Goal: Transaction & Acquisition: Purchase product/service

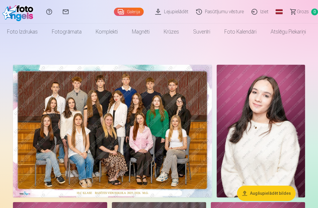
click at [29, 32] on link "Foto izdrukas" at bounding box center [22, 32] width 45 height 17
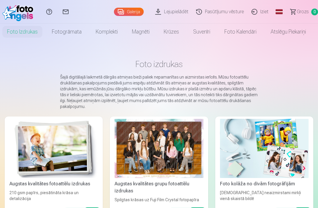
click at [166, 151] on div at bounding box center [159, 148] width 89 height 59
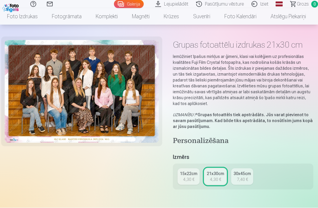
scroll to position [17, 0]
click at [193, 176] on link "15x22cm 4,30 €" at bounding box center [189, 176] width 22 height 17
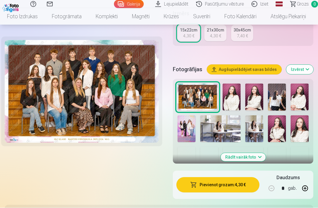
scroll to position [140, 0]
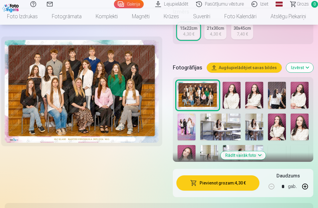
click at [238, 186] on button "Pievienot grozam : 4,30 €" at bounding box center [218, 183] width 83 height 15
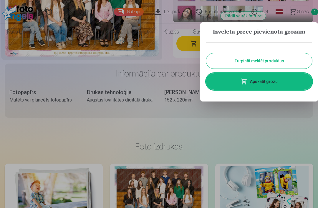
scroll to position [0, 0]
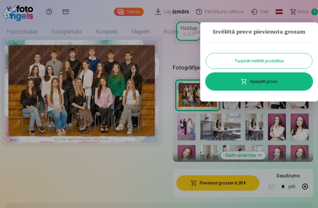
click at [288, 61] on button "Turpināt meklēt produktus" at bounding box center [259, 60] width 106 height 15
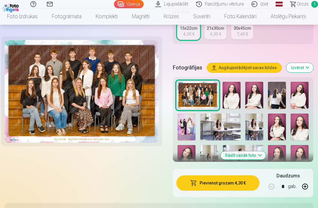
scroll to position [139, 0]
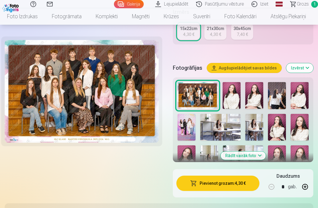
click at [141, 19] on link "Magnēti" at bounding box center [141, 16] width 32 height 17
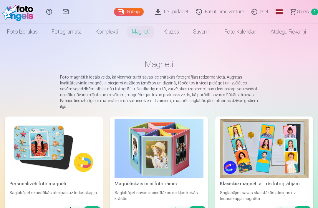
click at [38, 149] on img at bounding box center [53, 148] width 89 height 59
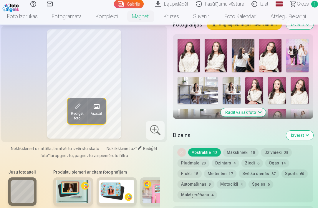
scroll to position [189, 0]
click at [192, 63] on img at bounding box center [189, 56] width 22 height 34
click at [217, 64] on img at bounding box center [216, 56] width 22 height 34
click at [245, 65] on img at bounding box center [243, 56] width 22 height 34
click at [274, 64] on img at bounding box center [270, 56] width 22 height 34
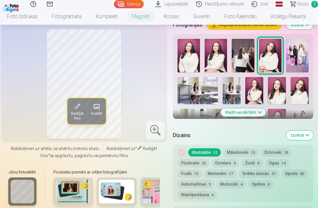
click at [254, 102] on img at bounding box center [254, 90] width 18 height 27
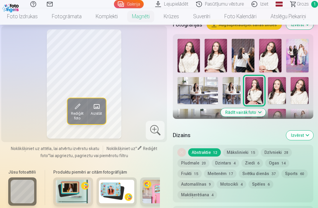
click at [278, 98] on img at bounding box center [277, 90] width 18 height 27
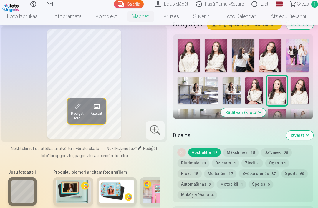
click at [299, 96] on img at bounding box center [300, 90] width 18 height 27
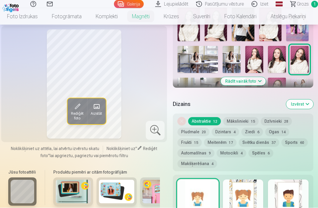
scroll to position [220, 0]
click at [250, 85] on button "Rādīt vairāk foto" at bounding box center [243, 81] width 45 height 8
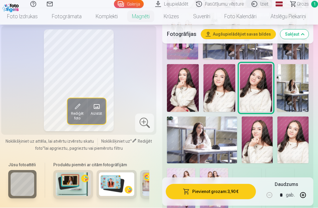
scroll to position [261, 0]
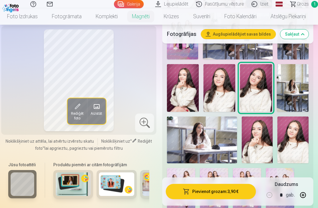
click at [214, 137] on img at bounding box center [202, 140] width 70 height 47
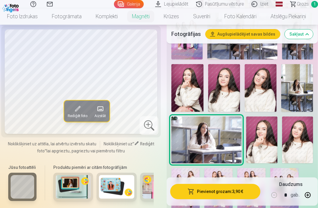
click at [261, 126] on img at bounding box center [261, 140] width 31 height 47
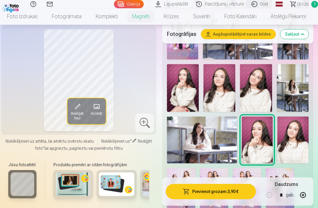
click at [296, 130] on img at bounding box center [293, 140] width 31 height 47
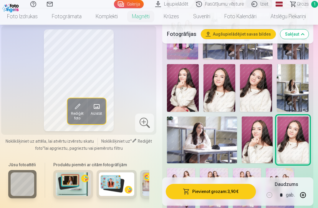
click at [257, 81] on img at bounding box center [256, 88] width 32 height 48
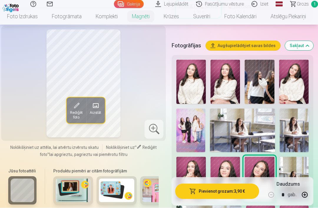
scroll to position [168, 0]
click at [193, 85] on img at bounding box center [191, 82] width 29 height 44
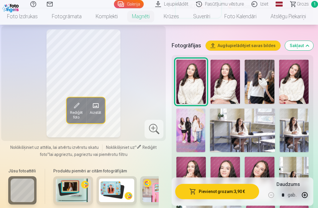
click at [6, 122] on div "Rediģēt foto Aizstāt" at bounding box center [84, 83] width 158 height 108
click at [232, 78] on img at bounding box center [225, 82] width 29 height 44
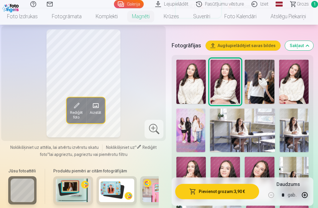
click at [287, 76] on img at bounding box center [293, 82] width 29 height 44
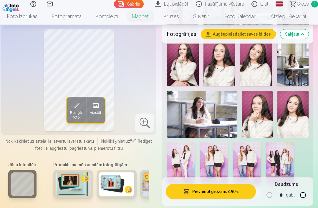
scroll to position [292, 0]
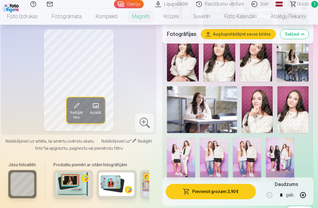
click at [197, 57] on img at bounding box center [183, 58] width 32 height 48
click at [221, 57] on img at bounding box center [220, 58] width 32 height 48
click at [264, 58] on img at bounding box center [256, 58] width 32 height 48
click at [231, 71] on img at bounding box center [220, 58] width 32 height 48
click at [258, 51] on img at bounding box center [256, 58] width 32 height 48
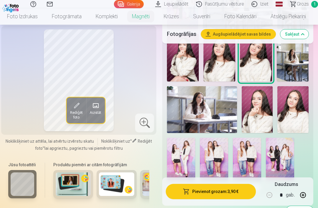
click at [263, 91] on img at bounding box center [257, 109] width 31 height 47
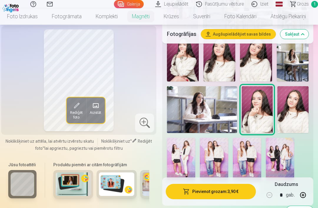
click at [303, 93] on img at bounding box center [293, 109] width 31 height 47
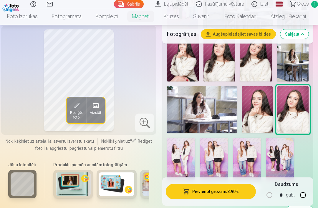
click at [310, 128] on div at bounding box center [238, 55] width 146 height 255
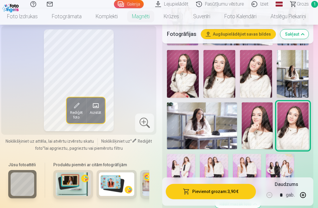
scroll to position [269, 0]
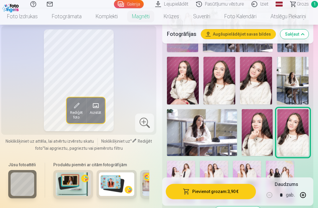
click at [252, 74] on img at bounding box center [256, 81] width 32 height 48
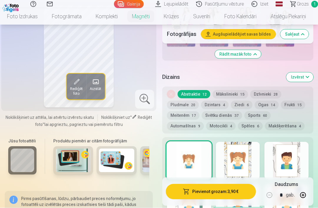
scroll to position [426, 0]
click at [269, 101] on button "Ogas 14" at bounding box center [267, 105] width 24 height 8
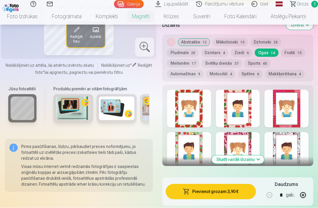
scroll to position [478, 0]
click at [245, 156] on button "Skatīt vairāk dizainu" at bounding box center [238, 160] width 52 height 8
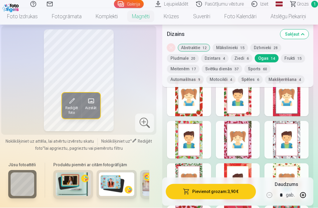
scroll to position [485, 0]
click at [296, 128] on div at bounding box center [287, 140] width 44 height 38
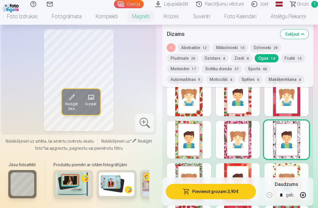
click at [238, 190] on button "Pievienot grozam : 3,90 €" at bounding box center [211, 191] width 90 height 15
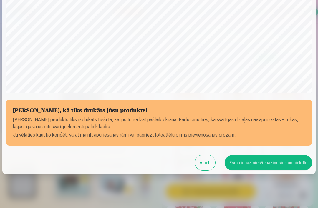
scroll to position [154, 0]
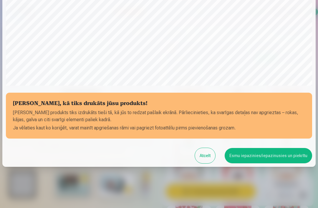
click at [280, 158] on button "Esmu iepazinies/iepazinusies un piekrītu" at bounding box center [269, 155] width 88 height 15
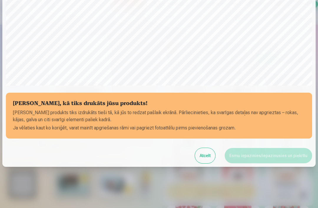
scroll to position [0, 0]
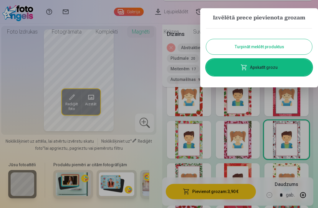
click at [288, 45] on button "Turpināt meklēt produktus" at bounding box center [259, 46] width 106 height 15
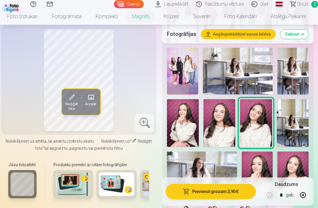
scroll to position [225, 0]
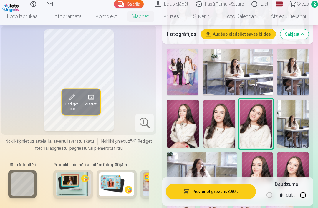
click at [263, 169] on img at bounding box center [257, 176] width 31 height 47
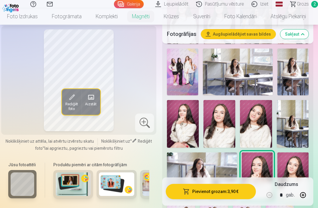
click at [295, 167] on img at bounding box center [293, 176] width 31 height 47
click at [218, 123] on img at bounding box center [220, 124] width 32 height 48
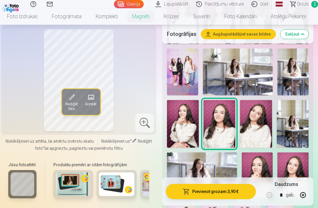
click at [187, 125] on img at bounding box center [183, 124] width 32 height 48
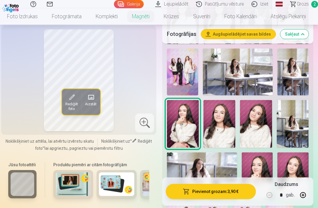
click at [257, 123] on img at bounding box center [256, 124] width 32 height 48
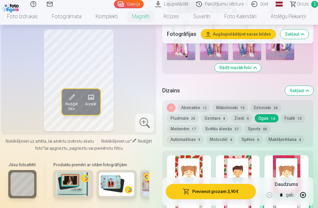
scroll to position [413, 0]
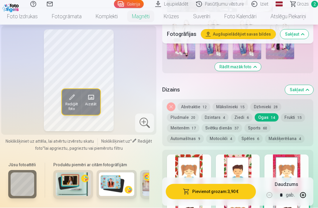
click at [218, 114] on button "Dzintars 4" at bounding box center [214, 118] width 27 height 8
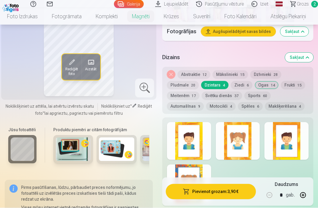
scroll to position [446, 0]
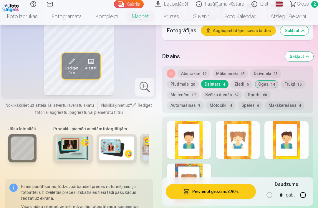
click at [202, 179] on div at bounding box center [189, 183] width 44 height 38
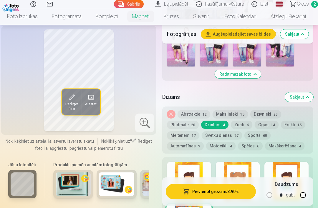
scroll to position [406, 0]
click at [240, 110] on button "Mākslinieki 15" at bounding box center [230, 114] width 35 height 8
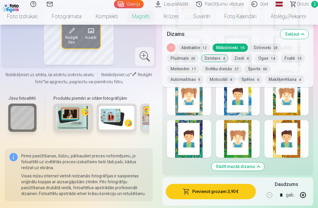
click at [251, 163] on button "Rādīt mazāk dizainu" at bounding box center [238, 167] width 53 height 8
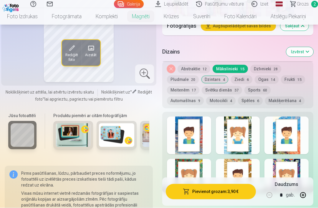
scroll to position [450, 0]
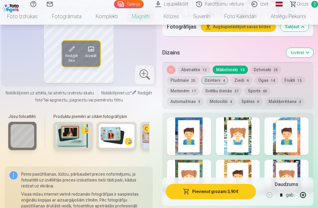
click at [250, 183] on button "Skatīt vairāk dizainu" at bounding box center [238, 187] width 52 height 8
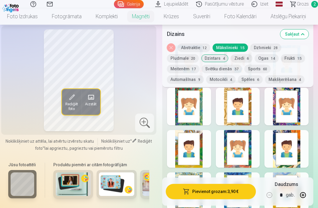
scroll to position [520, 0]
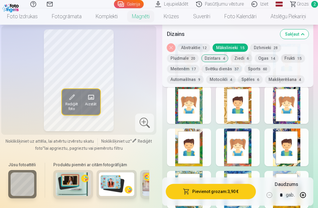
click at [191, 172] on div at bounding box center [189, 190] width 44 height 38
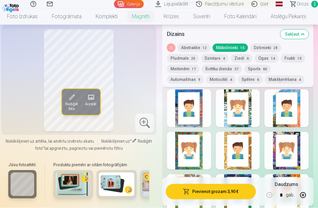
scroll to position [471, 0]
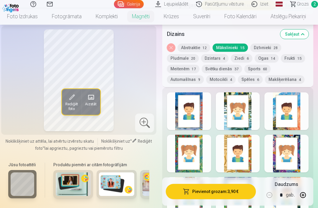
click at [209, 102] on div at bounding box center [189, 112] width 44 height 38
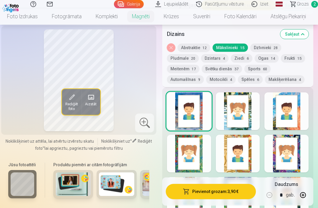
click at [252, 108] on div at bounding box center [238, 112] width 44 height 38
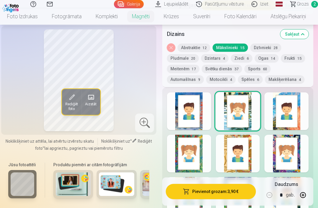
click at [300, 108] on div at bounding box center [287, 112] width 44 height 38
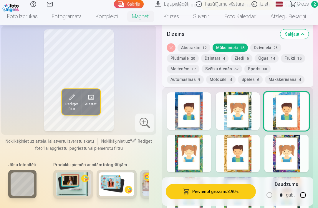
click at [300, 149] on div at bounding box center [287, 154] width 44 height 38
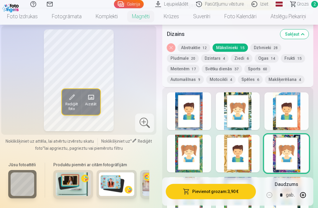
click at [249, 144] on div at bounding box center [238, 154] width 44 height 38
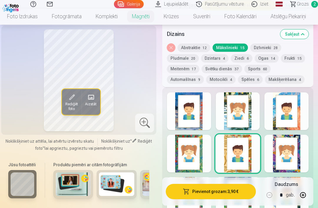
click at [294, 177] on div at bounding box center [287, 196] width 44 height 38
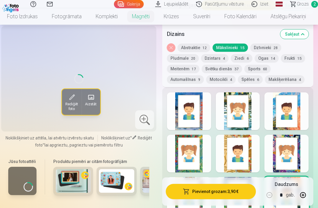
click at [238, 183] on div at bounding box center [238, 196] width 44 height 38
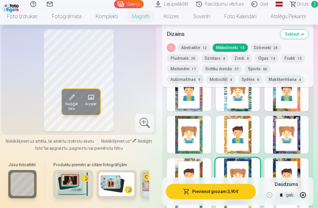
scroll to position [491, 0]
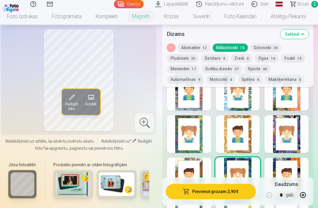
click at [297, 125] on div at bounding box center [287, 135] width 44 height 38
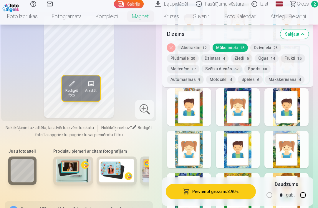
scroll to position [561, 0]
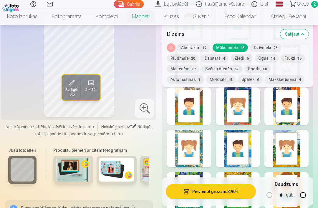
click at [250, 147] on div at bounding box center [238, 149] width 44 height 38
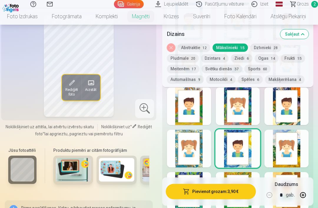
click at [301, 144] on div at bounding box center [287, 149] width 44 height 38
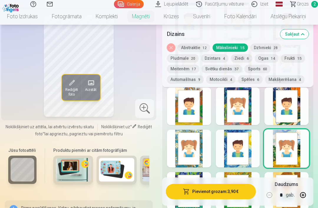
click at [199, 182] on div at bounding box center [189, 191] width 44 height 38
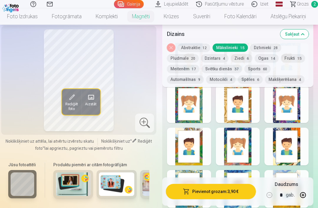
scroll to position [519, 0]
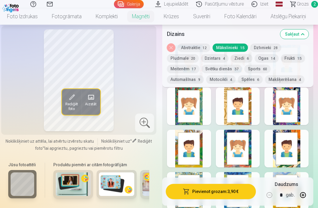
click at [302, 103] on div at bounding box center [287, 107] width 44 height 38
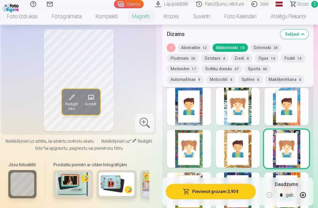
scroll to position [478, 0]
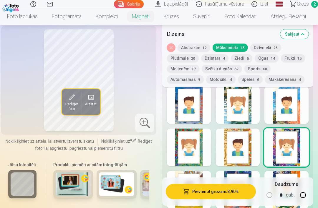
click at [229, 79] on button "Motocikli 4" at bounding box center [220, 79] width 29 height 8
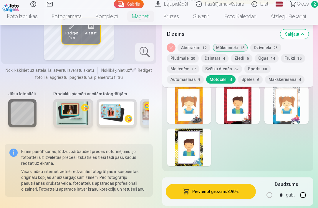
click at [199, 108] on div at bounding box center [189, 105] width 44 height 38
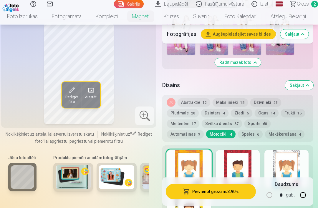
scroll to position [415, 0]
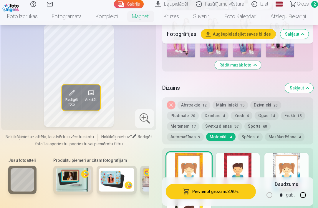
click at [194, 133] on button "Automašīnas 9" at bounding box center [185, 137] width 37 height 8
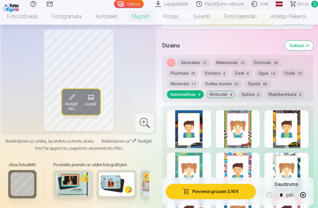
scroll to position [457, 0]
click at [298, 164] on div at bounding box center [287, 172] width 44 height 38
click at [292, 90] on button "Makšķerēšana 4" at bounding box center [284, 94] width 39 height 8
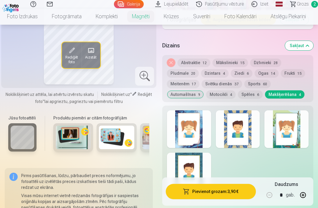
click at [201, 131] on div at bounding box center [189, 130] width 44 height 38
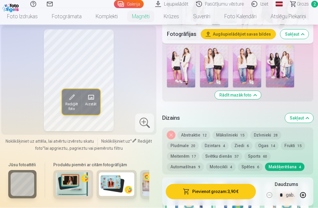
click at [194, 131] on button "Abstraktie 12" at bounding box center [194, 135] width 33 height 8
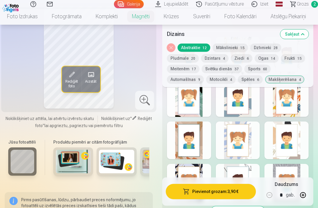
scroll to position [526, 0]
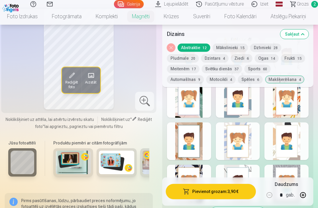
click at [296, 170] on div at bounding box center [287, 184] width 44 height 38
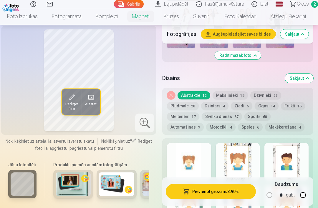
scroll to position [426, 0]
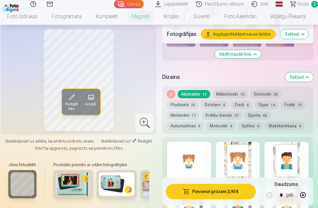
click at [271, 101] on button "Ogas 14" at bounding box center [267, 105] width 24 height 8
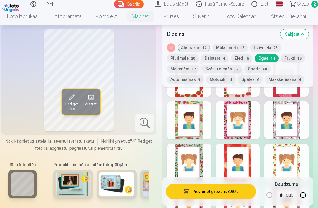
scroll to position [505, 0]
click at [303, 108] on div at bounding box center [287, 120] width 44 height 38
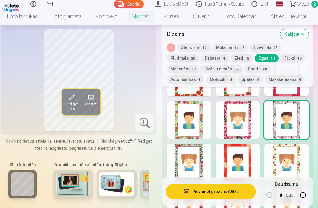
click at [235, 199] on button "Pievienot grozam : 3,90 €" at bounding box center [211, 191] width 90 height 15
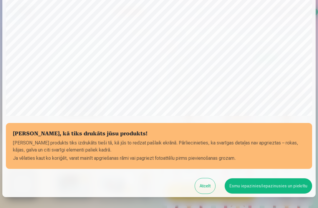
scroll to position [135, 0]
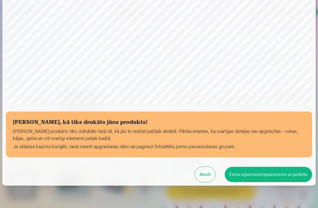
click at [269, 175] on button "Esmu iepazinies/iepazinusies un piekrītu" at bounding box center [269, 174] width 88 height 15
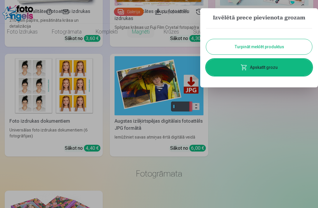
scroll to position [0, 0]
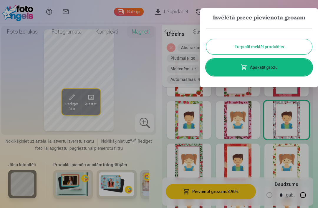
click at [286, 45] on button "Turpināt meklēt produktus" at bounding box center [259, 46] width 106 height 15
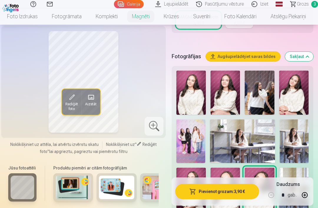
scroll to position [98, 0]
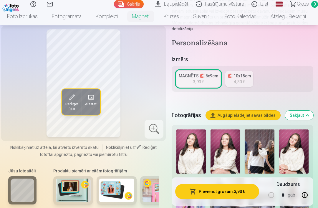
click at [29, 17] on link "Foto izdrukas" at bounding box center [22, 16] width 45 height 17
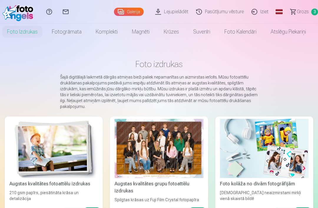
click at [53, 150] on img at bounding box center [53, 148] width 89 height 59
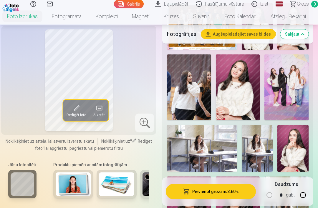
scroll to position [239, 0]
click at [295, 93] on img at bounding box center [287, 88] width 44 height 66
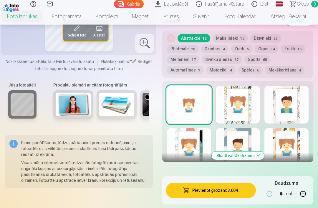
scroll to position [590, 0]
click at [260, 152] on button "Skatīt vairāk dizainu" at bounding box center [238, 156] width 52 height 8
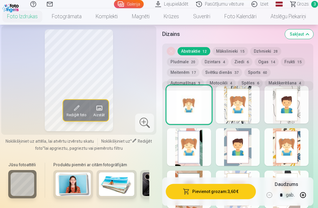
click at [205, 141] on div at bounding box center [189, 147] width 44 height 38
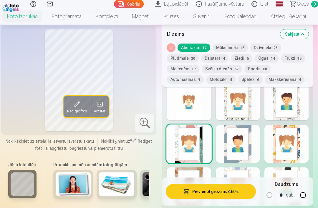
scroll to position [581, 0]
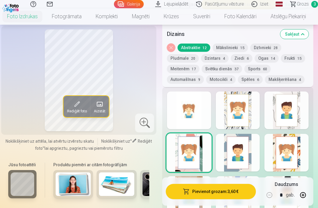
click at [293, 116] on div at bounding box center [287, 111] width 44 height 38
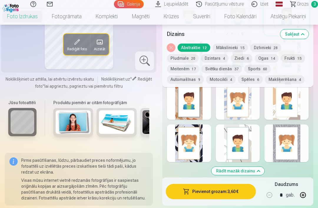
click at [297, 141] on div at bounding box center [287, 144] width 44 height 38
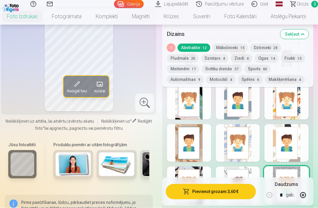
scroll to position [632, 0]
click at [254, 174] on div at bounding box center [238, 186] width 44 height 38
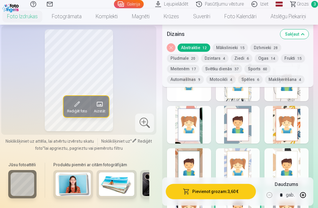
scroll to position [608, 0]
click at [254, 169] on div at bounding box center [238, 168] width 44 height 38
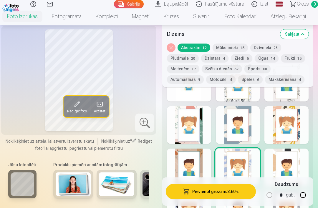
click at [209, 166] on div at bounding box center [189, 168] width 44 height 38
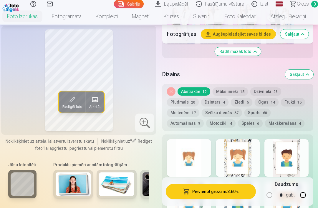
scroll to position [536, 0]
click at [203, 152] on div at bounding box center [189, 158] width 44 height 38
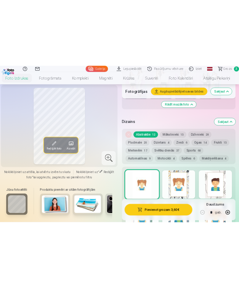
scroll to position [0, 0]
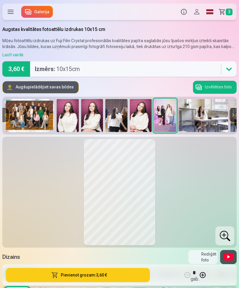
click at [127, 208] on button "Pievienot grozam : 3,60 €" at bounding box center [78, 275] width 144 height 14
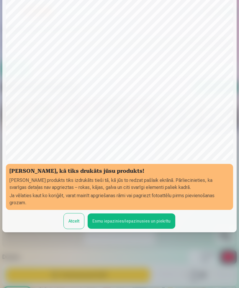
scroll to position [40, 0]
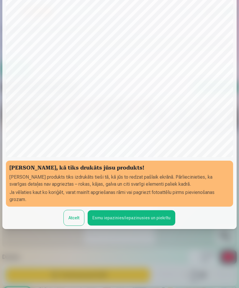
click at [162, 208] on button "Esmu iepazinies/iepazinusies un piekrītu" at bounding box center [132, 217] width 88 height 15
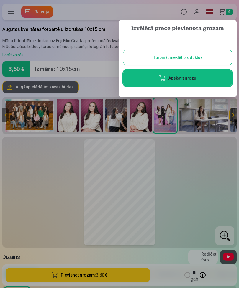
click at [212, 82] on link "Apskatīt grozu" at bounding box center [177, 78] width 108 height 17
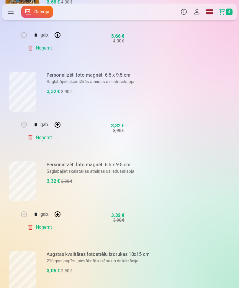
scroll to position [142, 0]
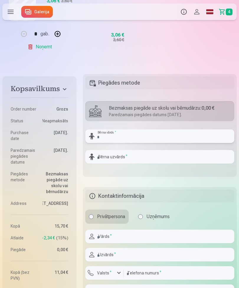
click at [133, 133] on input "text" at bounding box center [159, 136] width 149 height 14
type input "*****"
click at [132, 157] on input "text" at bounding box center [159, 157] width 149 height 14
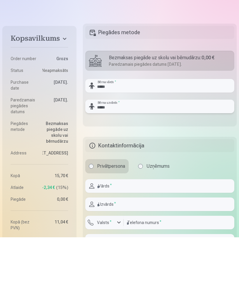
type input "*****"
click at [129, 208] on input "text" at bounding box center [159, 237] width 149 height 14
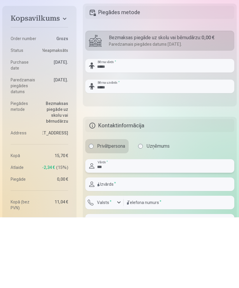
type input "***"
click at [156, 208] on input "text" at bounding box center [159, 255] width 149 height 14
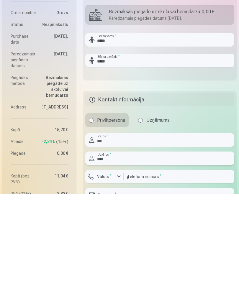
scroll to position [414, 0]
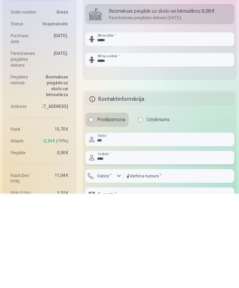
type input "****"
click at [112, 208] on label "Valsts *" at bounding box center [104, 270] width 19 height 6
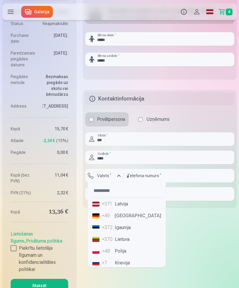
click at [139, 204] on li "+371 Latvija" at bounding box center [126, 204] width 73 height 12
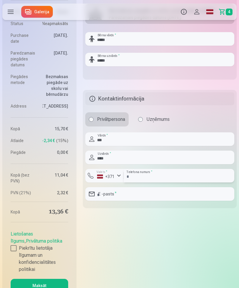
click at [187, 173] on input "number" at bounding box center [178, 176] width 111 height 14
type input "********"
click at [146, 192] on input "email" at bounding box center [159, 194] width 149 height 14
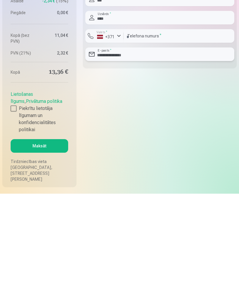
scroll to position [555, 0]
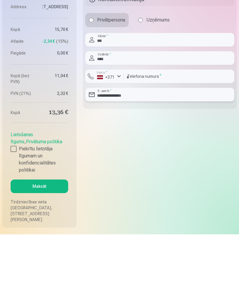
type input "**********"
click at [13, 199] on div at bounding box center [14, 202] width 6 height 6
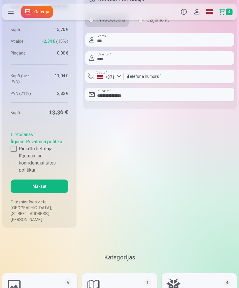
click at [55, 193] on button "Maksāt" at bounding box center [39, 186] width 57 height 14
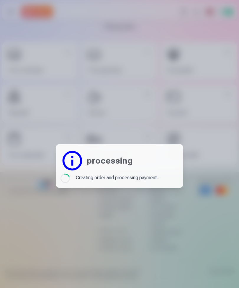
scroll to position [0, 0]
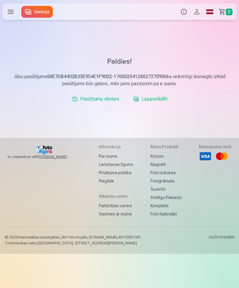
click at [92, 102] on link "Pasūtījumu vēsture" at bounding box center [96, 99] width 52 height 12
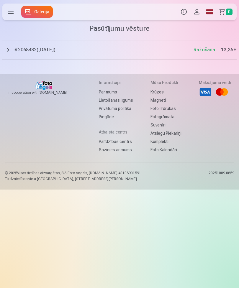
click at [11, 14] on label at bounding box center [10, 12] width 17 height 17
